Goal: Task Accomplishment & Management: Understand process/instructions

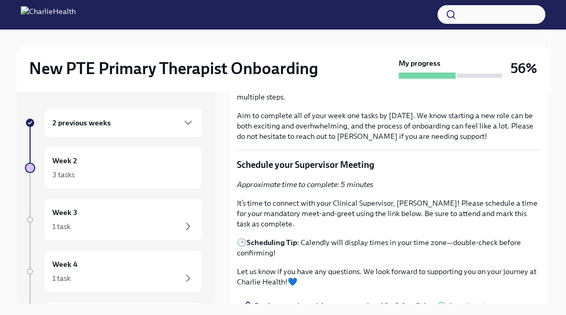
scroll to position [209, 0]
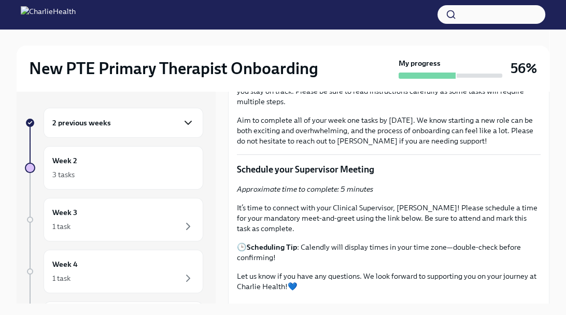
click at [190, 123] on icon "button" at bounding box center [188, 123] width 12 height 12
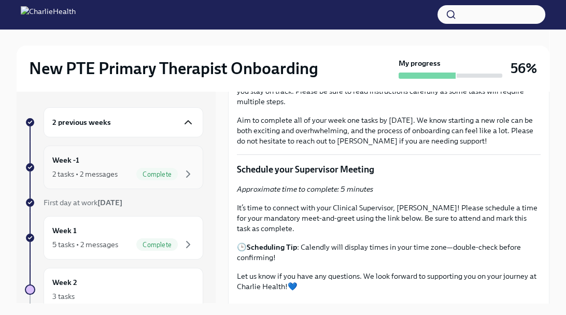
scroll to position [0, 0]
click at [192, 122] on icon "button" at bounding box center [188, 123] width 12 height 12
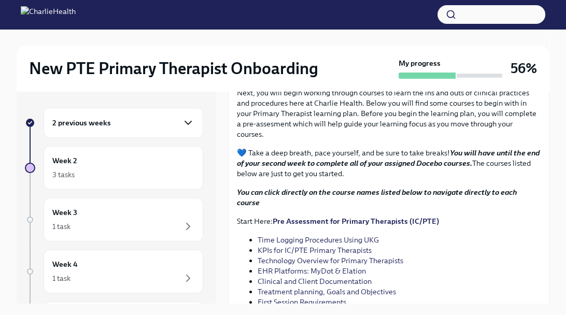
scroll to position [1042, 0]
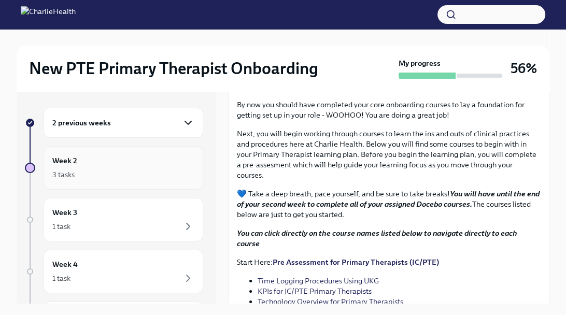
click at [135, 177] on div "3 tasks" at bounding box center [123, 174] width 142 height 12
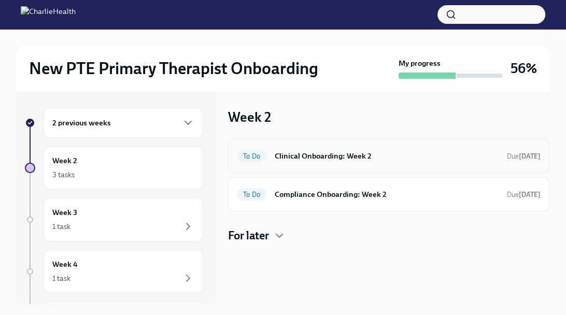
click at [377, 162] on div "To Do Clinical Onboarding: Week 2 Due [DATE]" at bounding box center [388, 156] width 303 height 17
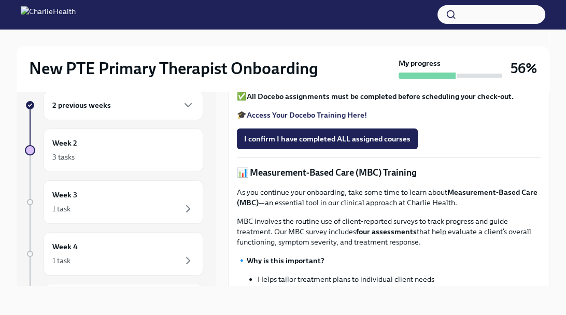
scroll to position [328, 0]
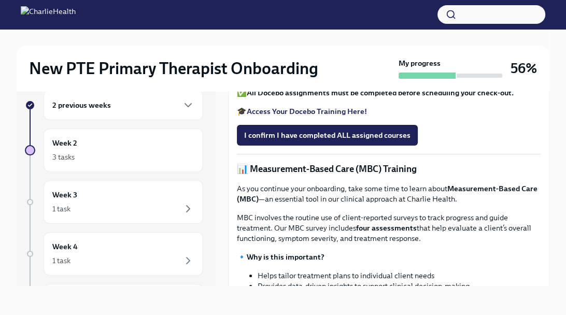
click at [357, 116] on strong "Access Your Docebo Training Here!" at bounding box center [307, 111] width 120 height 9
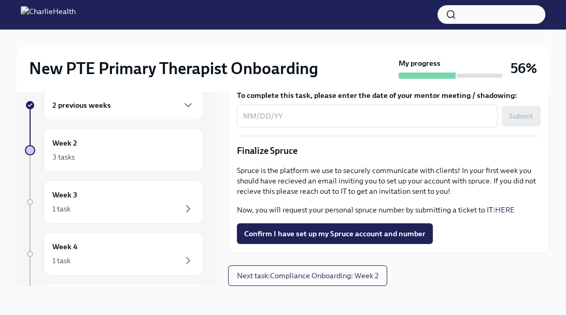
scroll to position [1230, 0]
click at [370, 272] on span "Next task : Compliance Onboarding: Week 2" at bounding box center [307, 275] width 141 height 10
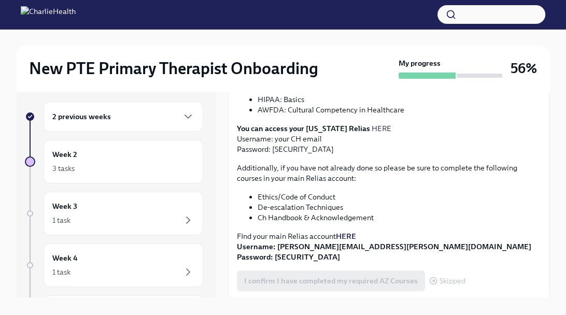
scroll to position [328, 0]
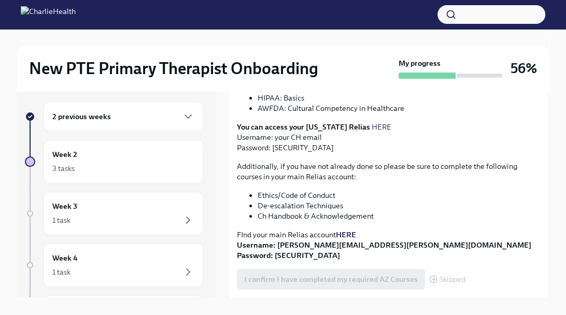
click at [348, 230] on strong "HERE" at bounding box center [346, 234] width 20 height 9
